Goal: Find specific page/section: Find specific page/section

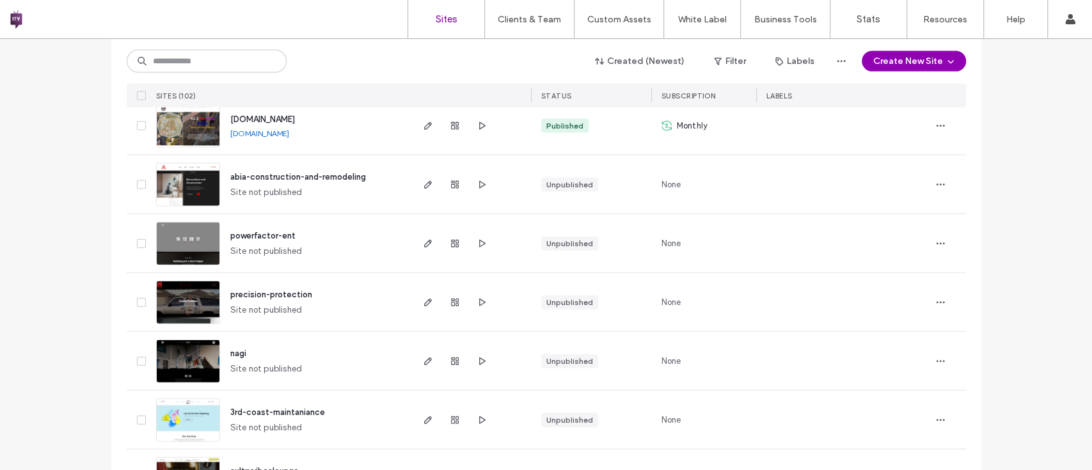
scroll to position [1911, 0]
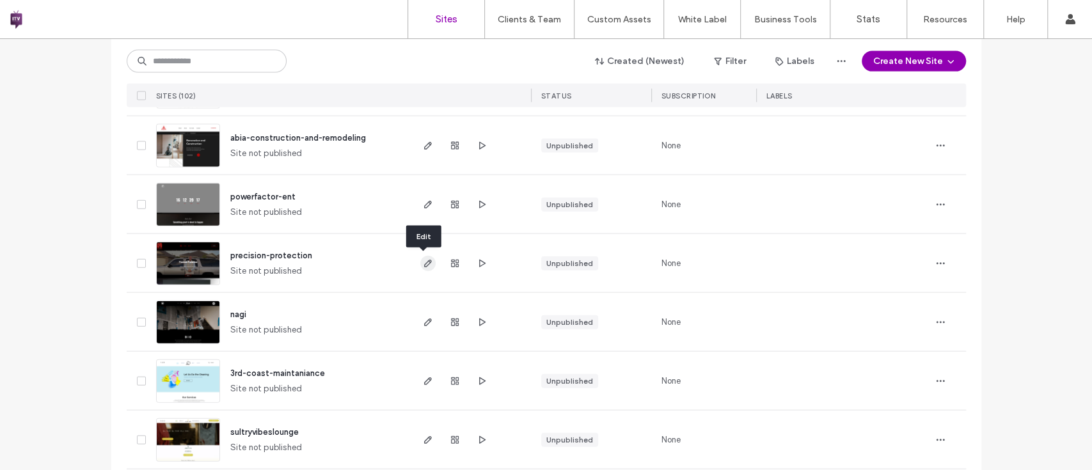
click at [427, 261] on icon "button" at bounding box center [428, 263] width 10 height 10
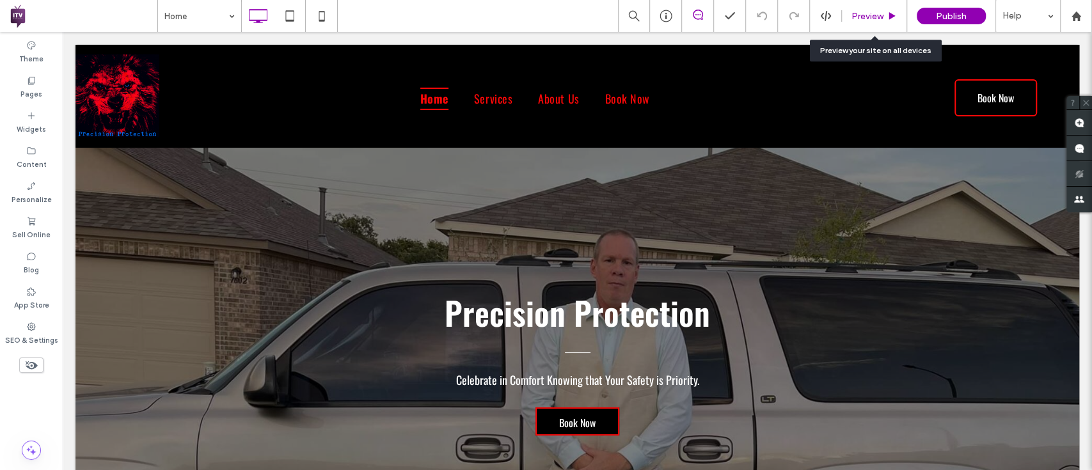
click at [872, 26] on div "Preview" at bounding box center [874, 16] width 65 height 32
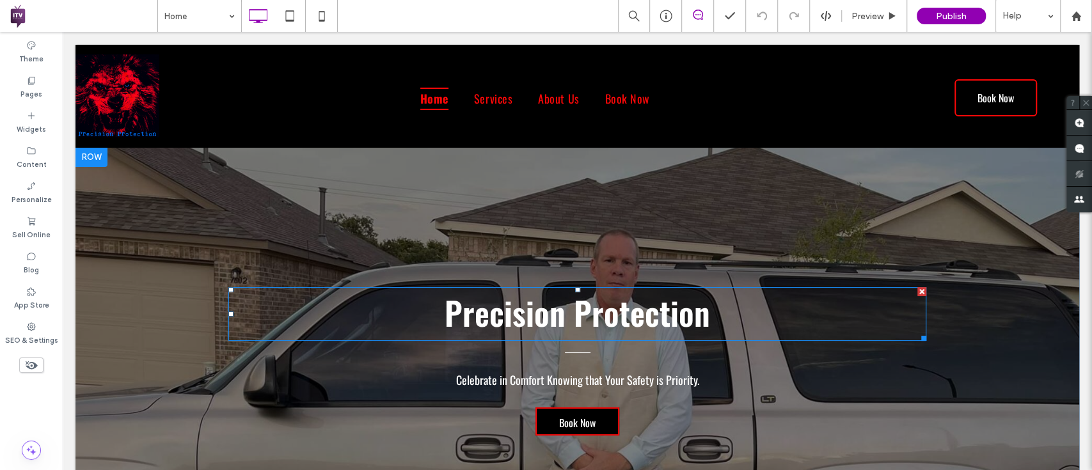
drag, startPoint x: 251, startPoint y: 176, endPoint x: 900, endPoint y: 322, distance: 665.2
click at [900, 322] on div "Precision Protection Celebrate in Comfort Knowing that Your Safety is Priority.…" at bounding box center [576, 343] width 1003 height 395
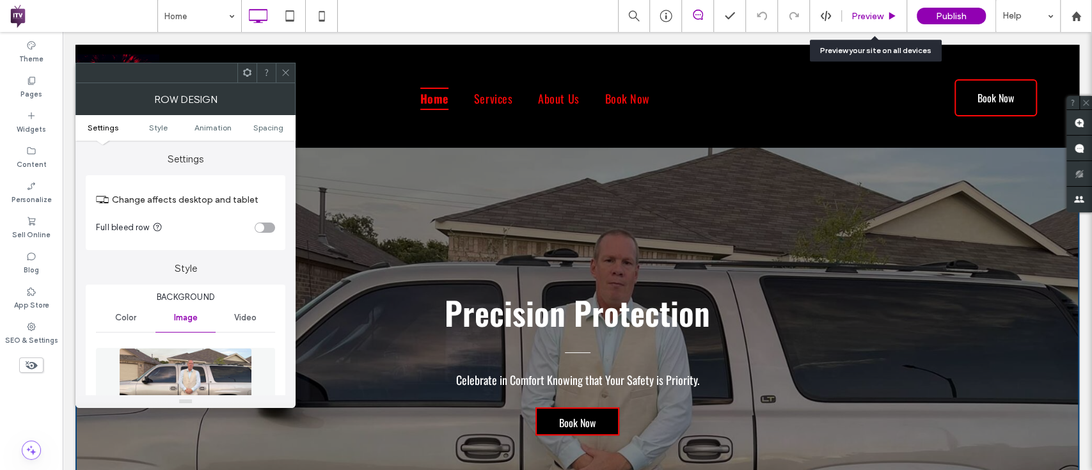
click at [866, 18] on span "Preview" at bounding box center [867, 16] width 32 height 11
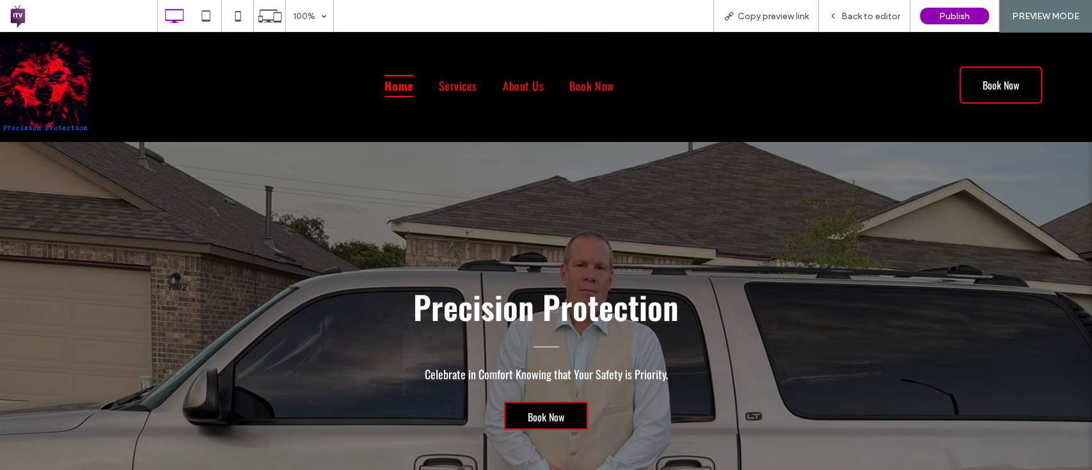
drag, startPoint x: 308, startPoint y: 168, endPoint x: 776, endPoint y: 471, distance: 558.5
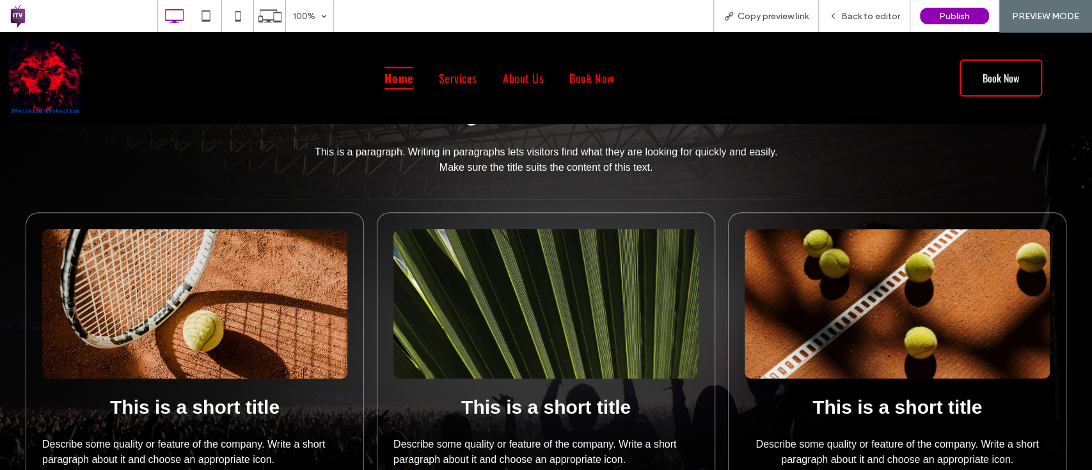
scroll to position [554, 0]
